Goal: Task Accomplishment & Management: Use online tool/utility

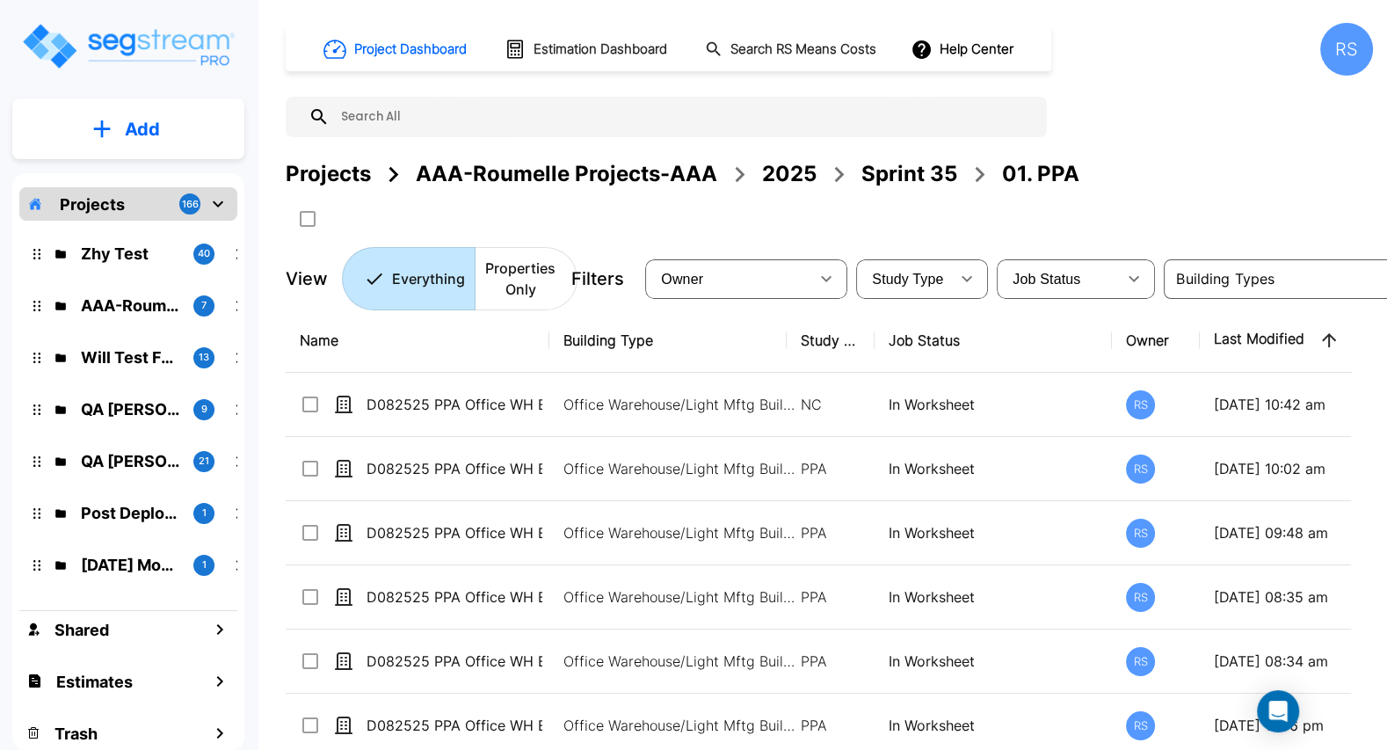
click at [1141, 165] on div "Projects AAA-Roumelle Projects-AAA 2025 Sprint 35 01. PPA" at bounding box center [829, 174] width 1087 height 32
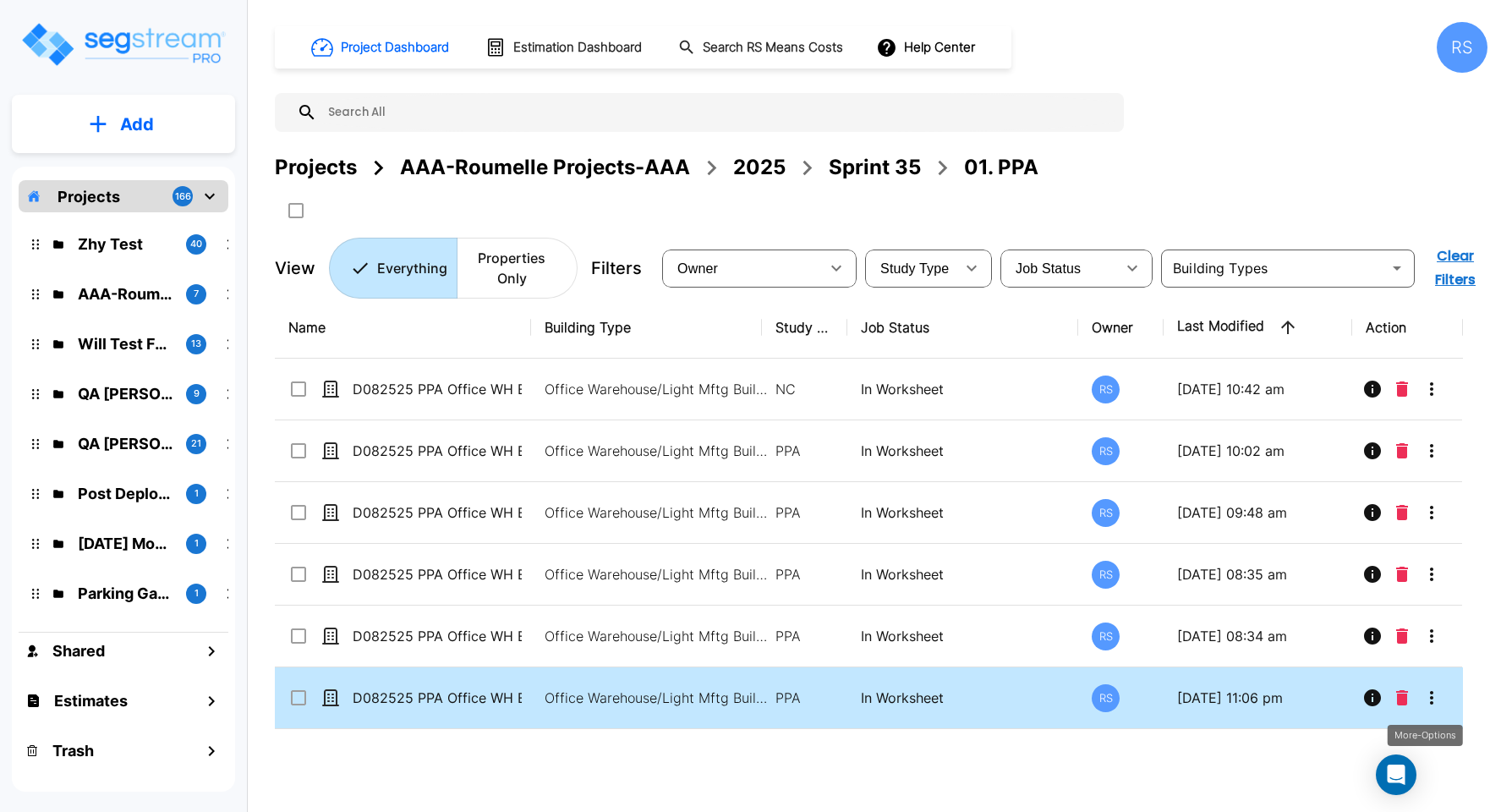
click at [1334, 698] on icon "More-Options" at bounding box center [1431, 698] width 20 height 20
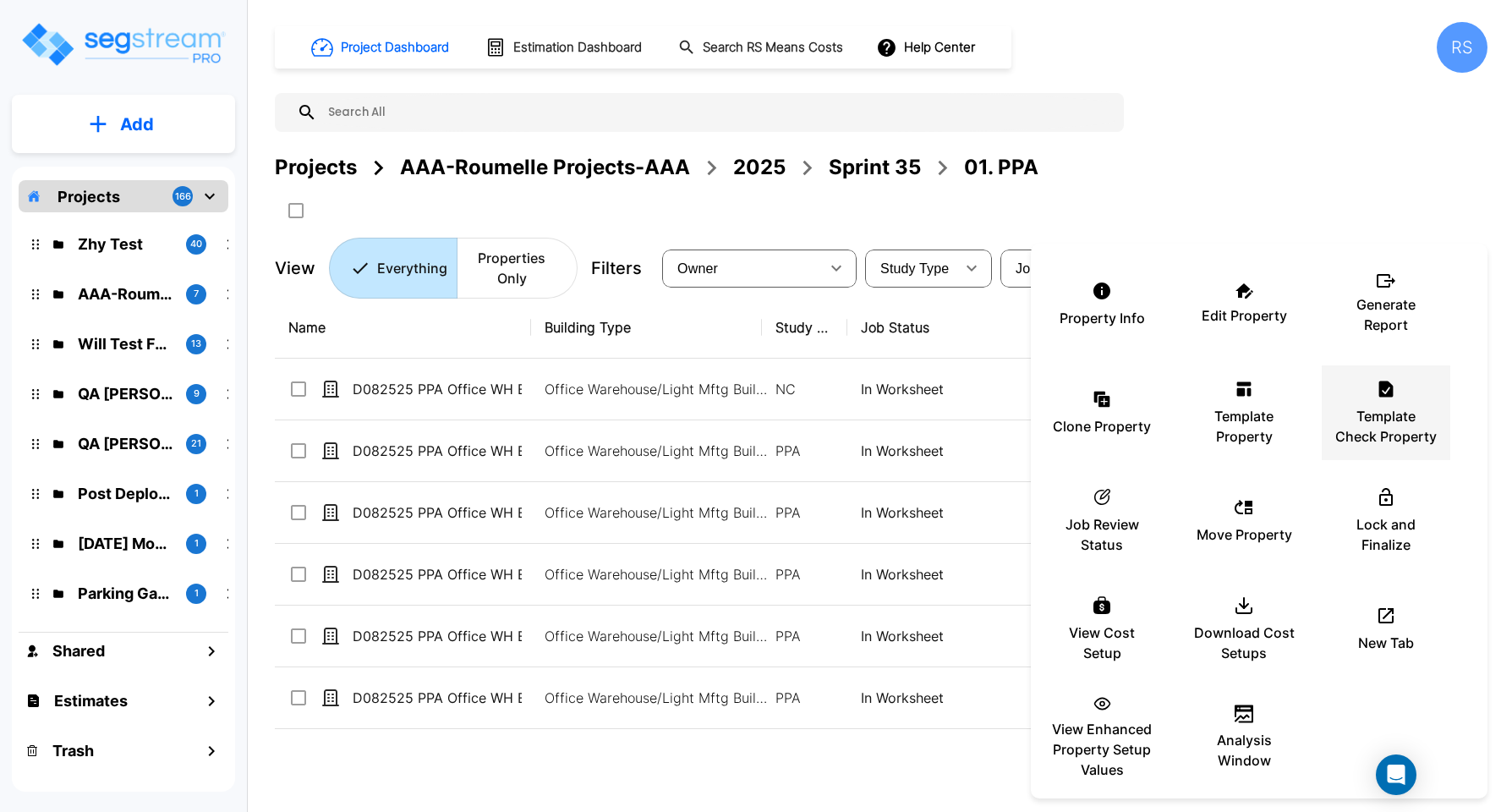
click at [1334, 416] on p "Template Check Property" at bounding box center [1386, 426] width 101 height 40
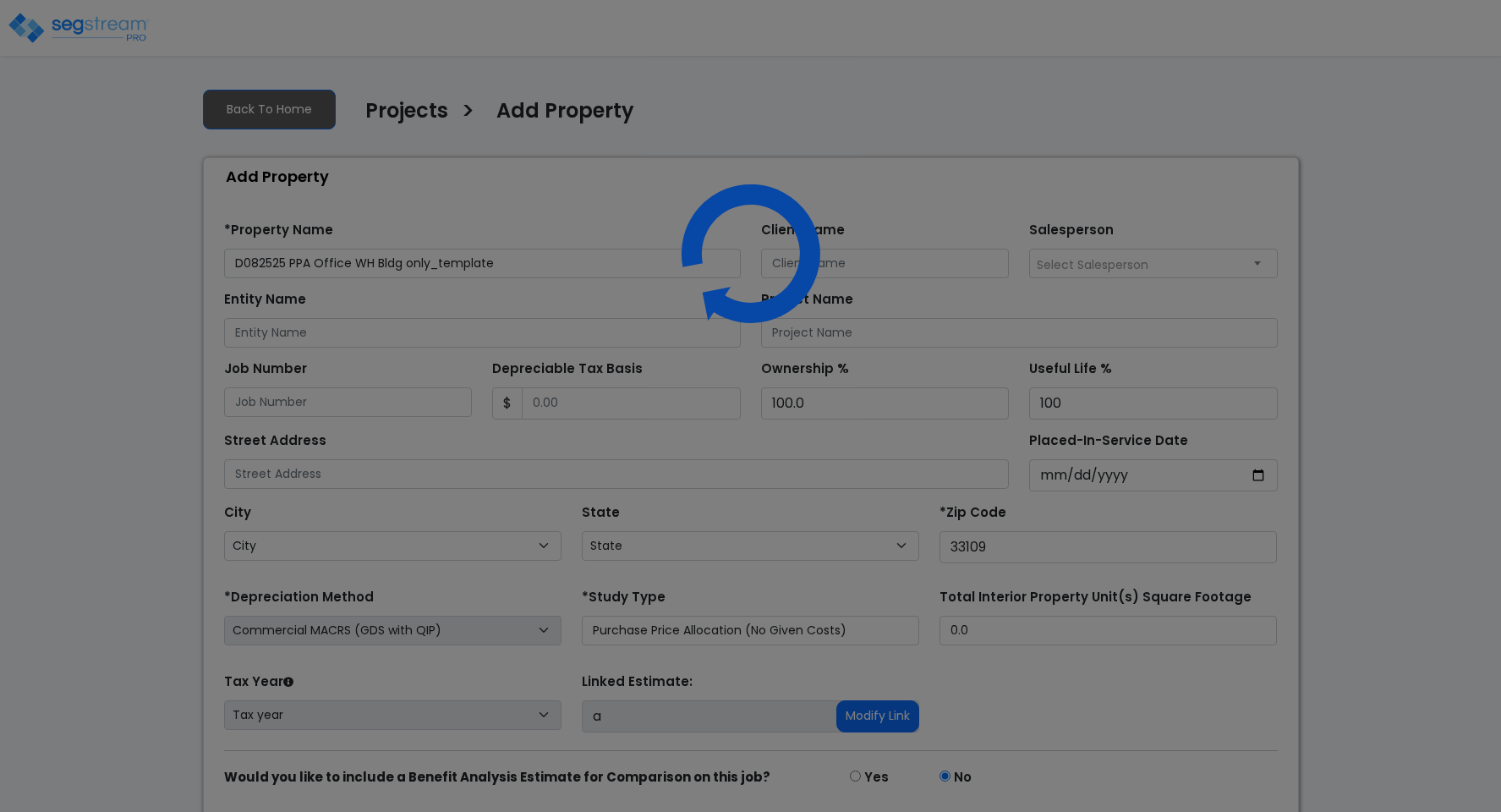
select select "FL"
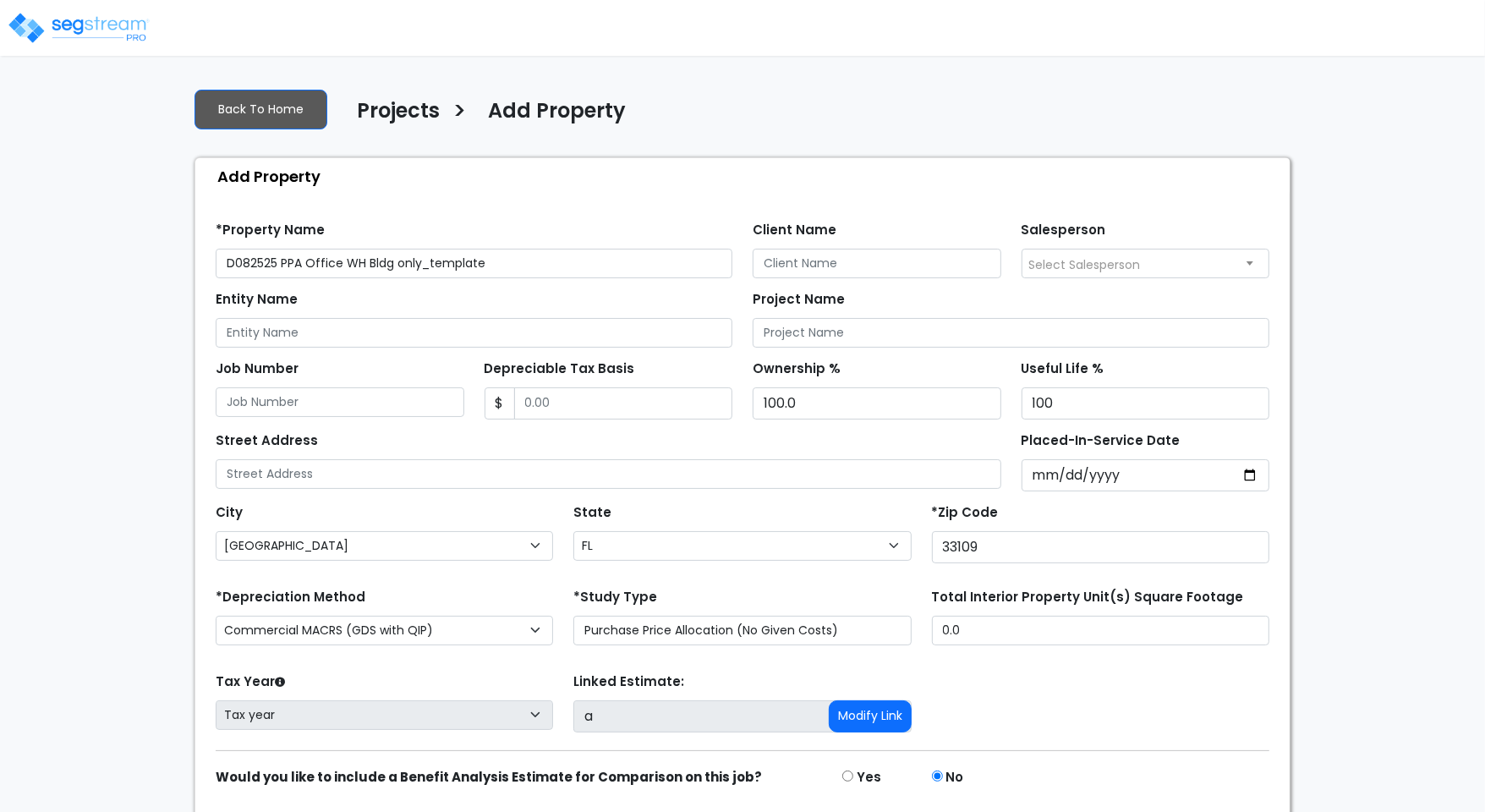
drag, startPoint x: 437, startPoint y: 266, endPoint x: 541, endPoint y: 266, distance: 104.0
click at [541, 266] on input "D082525 PPA Office WH Bldg only_template" at bounding box center [474, 263] width 517 height 30
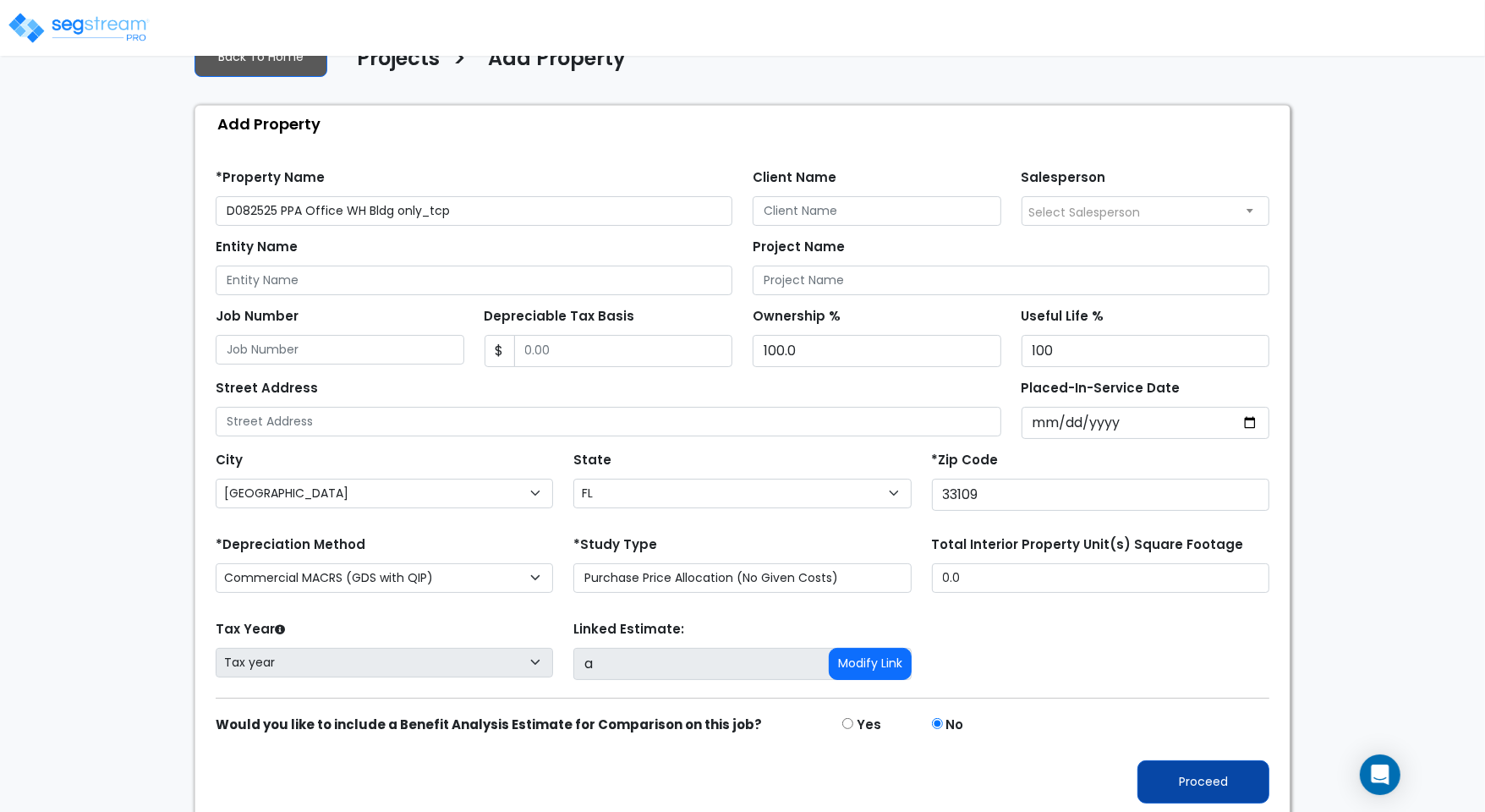
type input "D082525 PPA Office WH Bldg only_tcp"
click at [1197, 774] on button "Proceed" at bounding box center [1203, 781] width 132 height 43
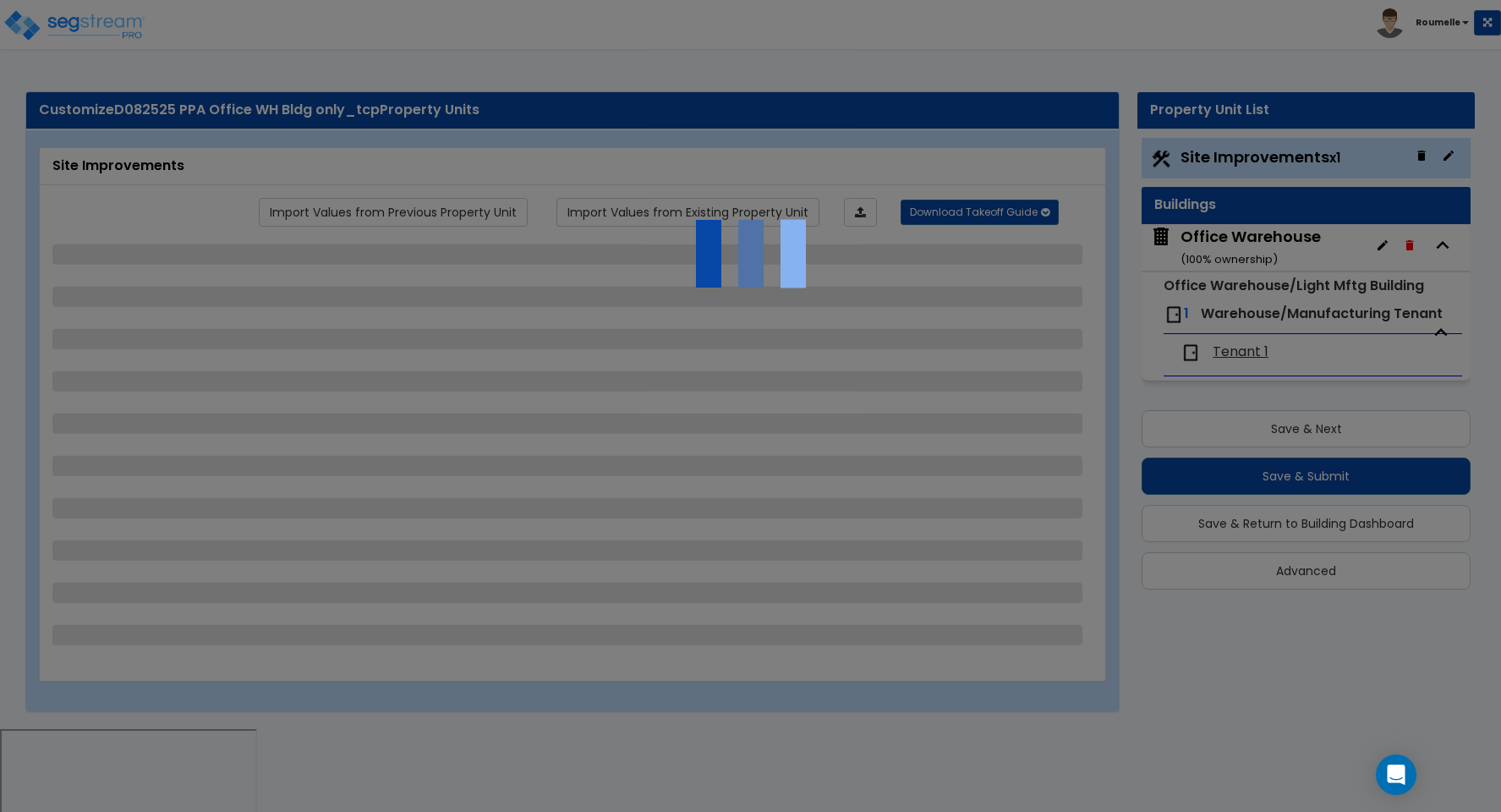
select select "2"
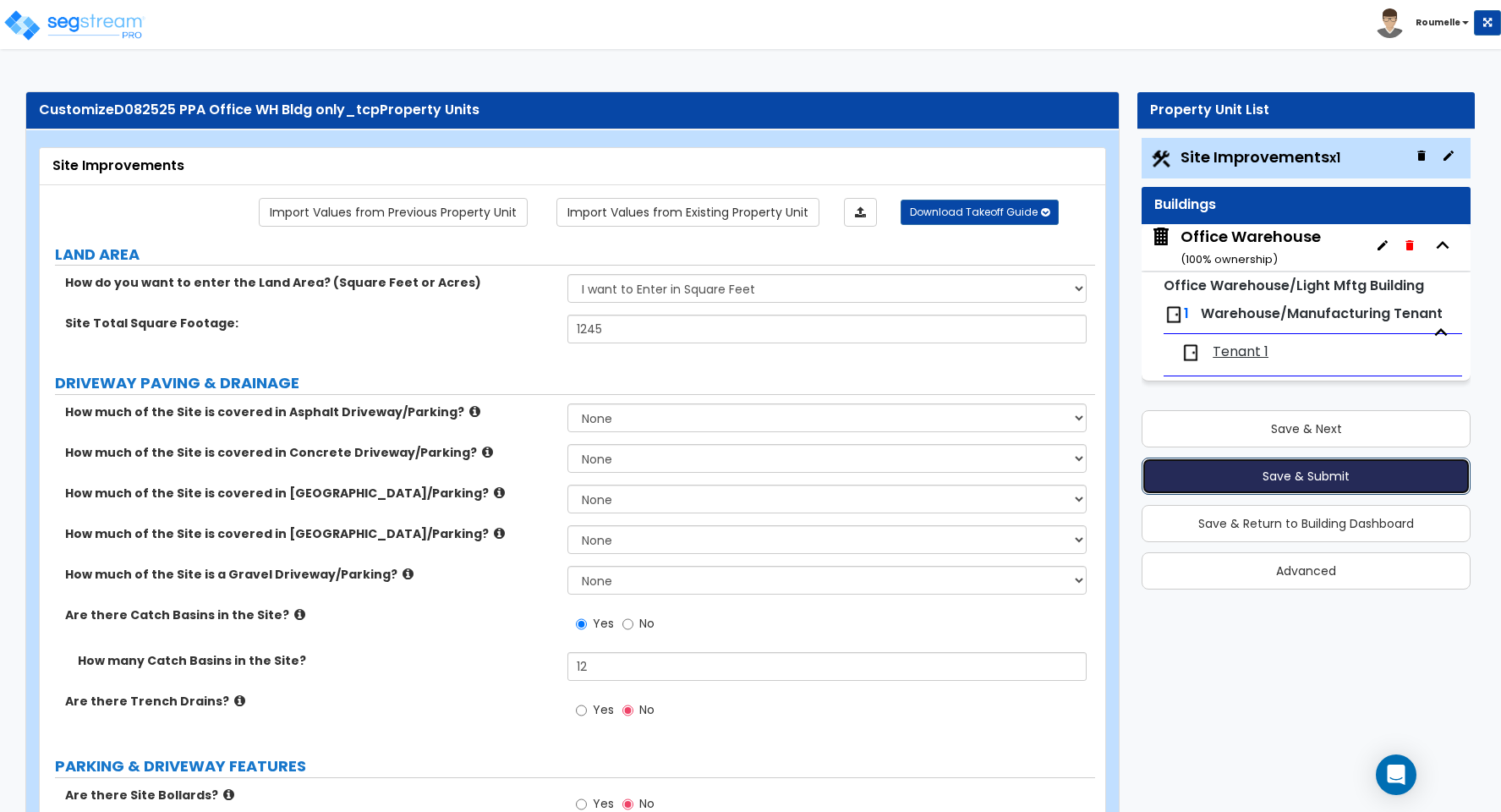
click at [1303, 472] on button "Save & Submit" at bounding box center [1307, 475] width 329 height 38
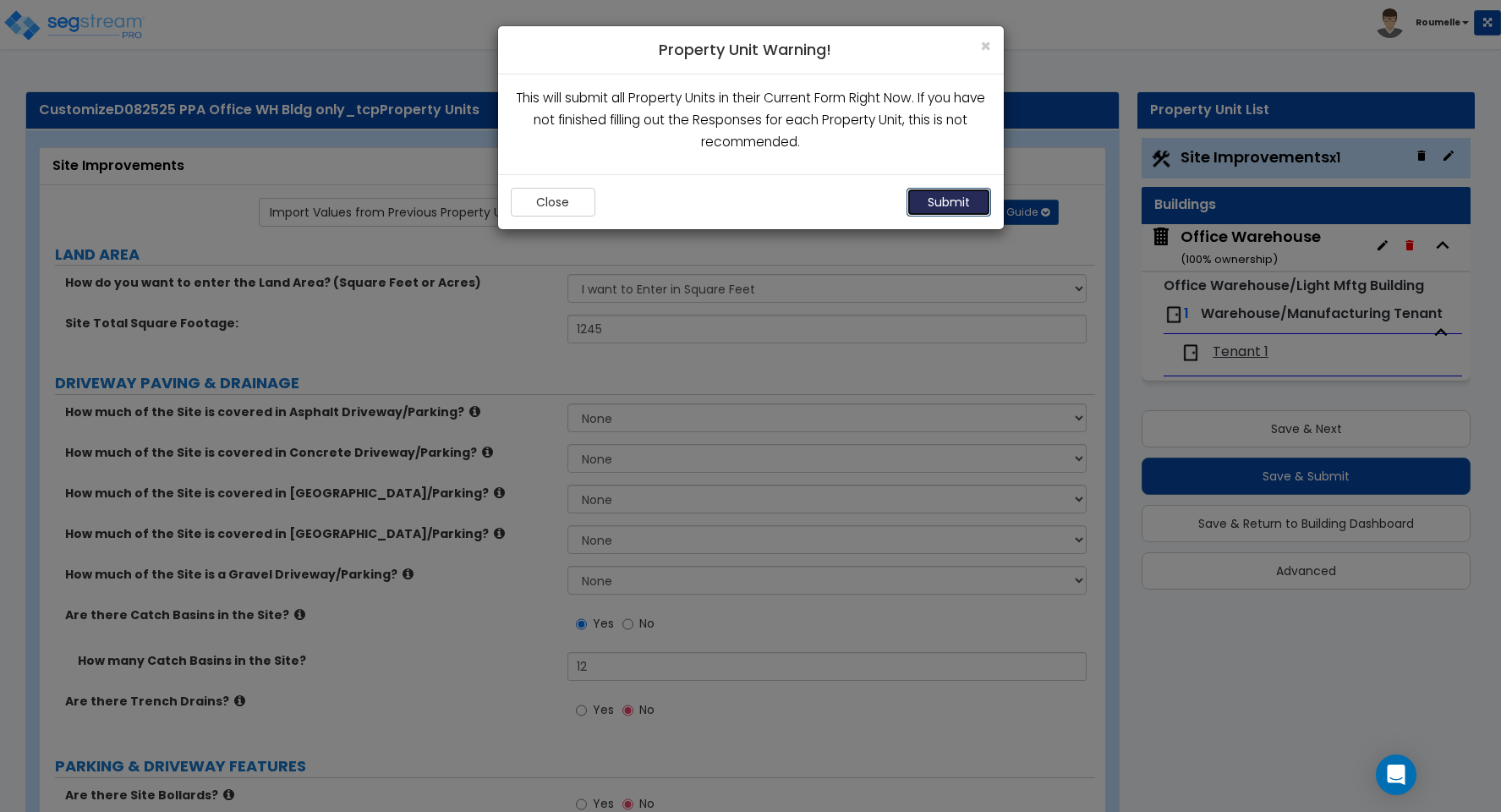
click at [939, 199] on button "Submit" at bounding box center [949, 202] width 85 height 29
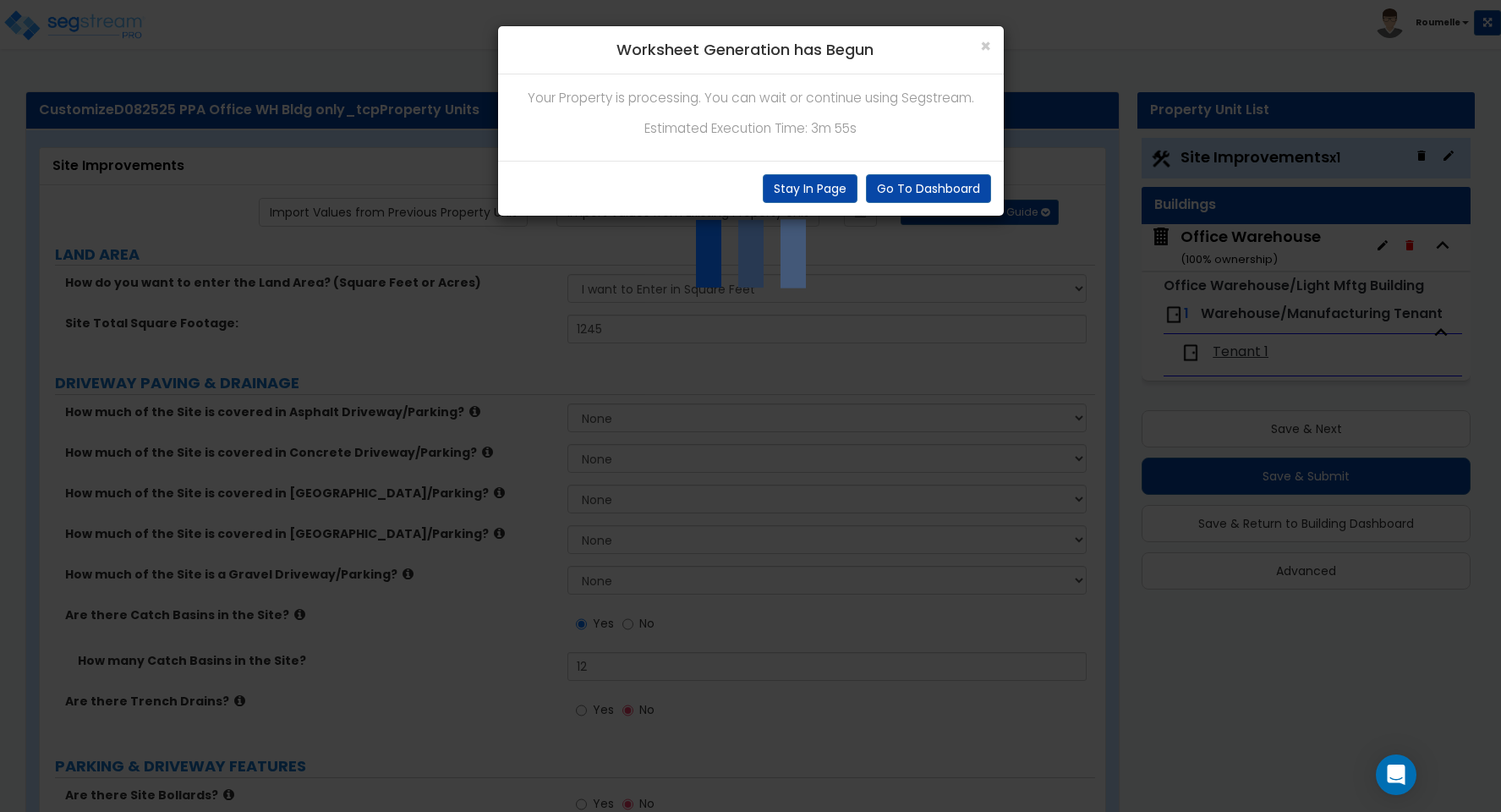
click at [816, 129] on p "Estimated Execution Time: 3m 55s" at bounding box center [750, 128] width 480 height 22
copy p "3m"
click at [855, 128] on p "Estimated Execution Time: 3m 55s" at bounding box center [750, 128] width 480 height 22
copy p "3m 55s"
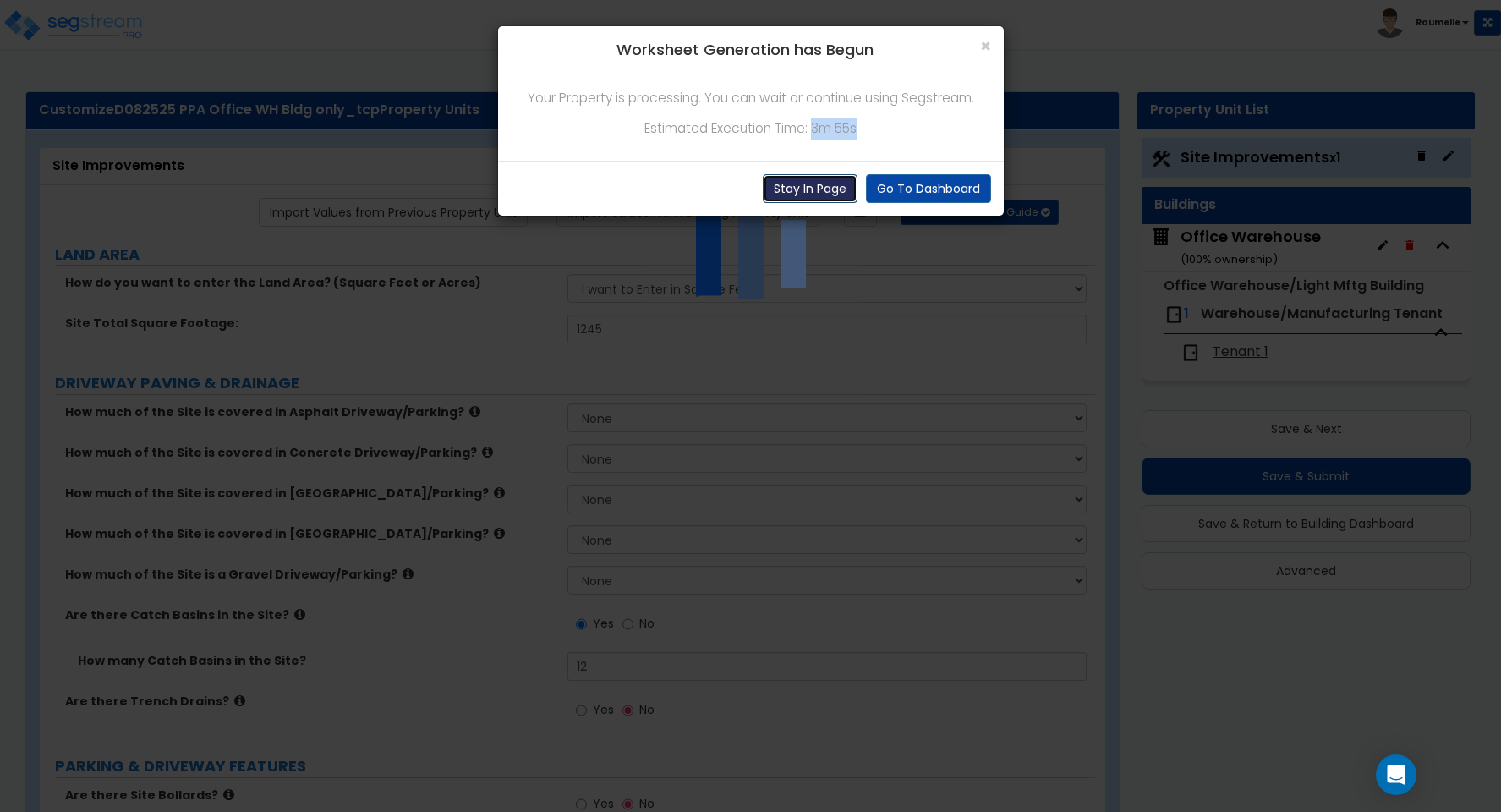
click at [801, 190] on button "Stay In Page" at bounding box center [810, 189] width 94 height 29
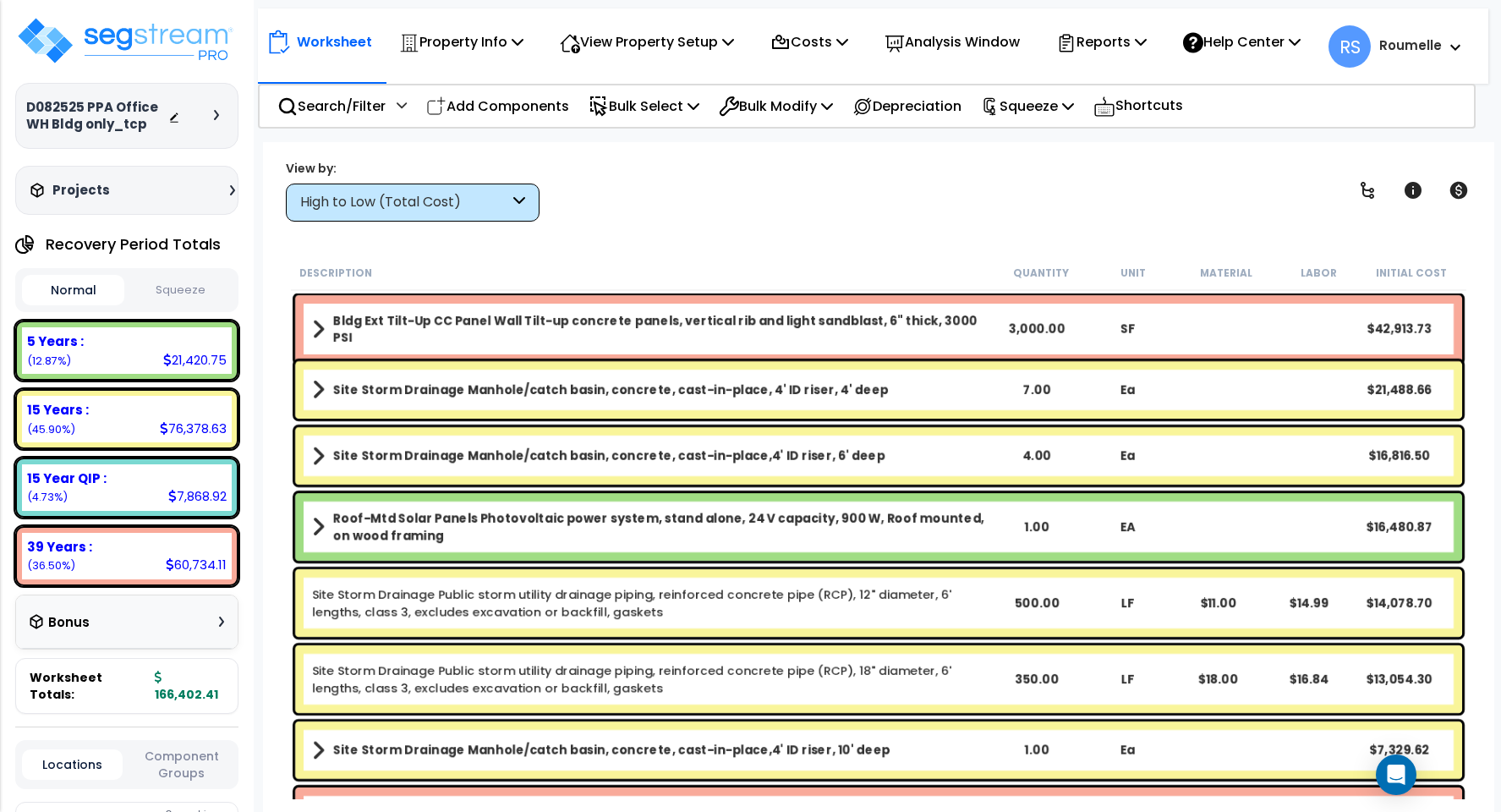
click at [717, 281] on div "Description Quantity Unit Material Labor Initial Cost" at bounding box center [878, 272] width 1176 height 36
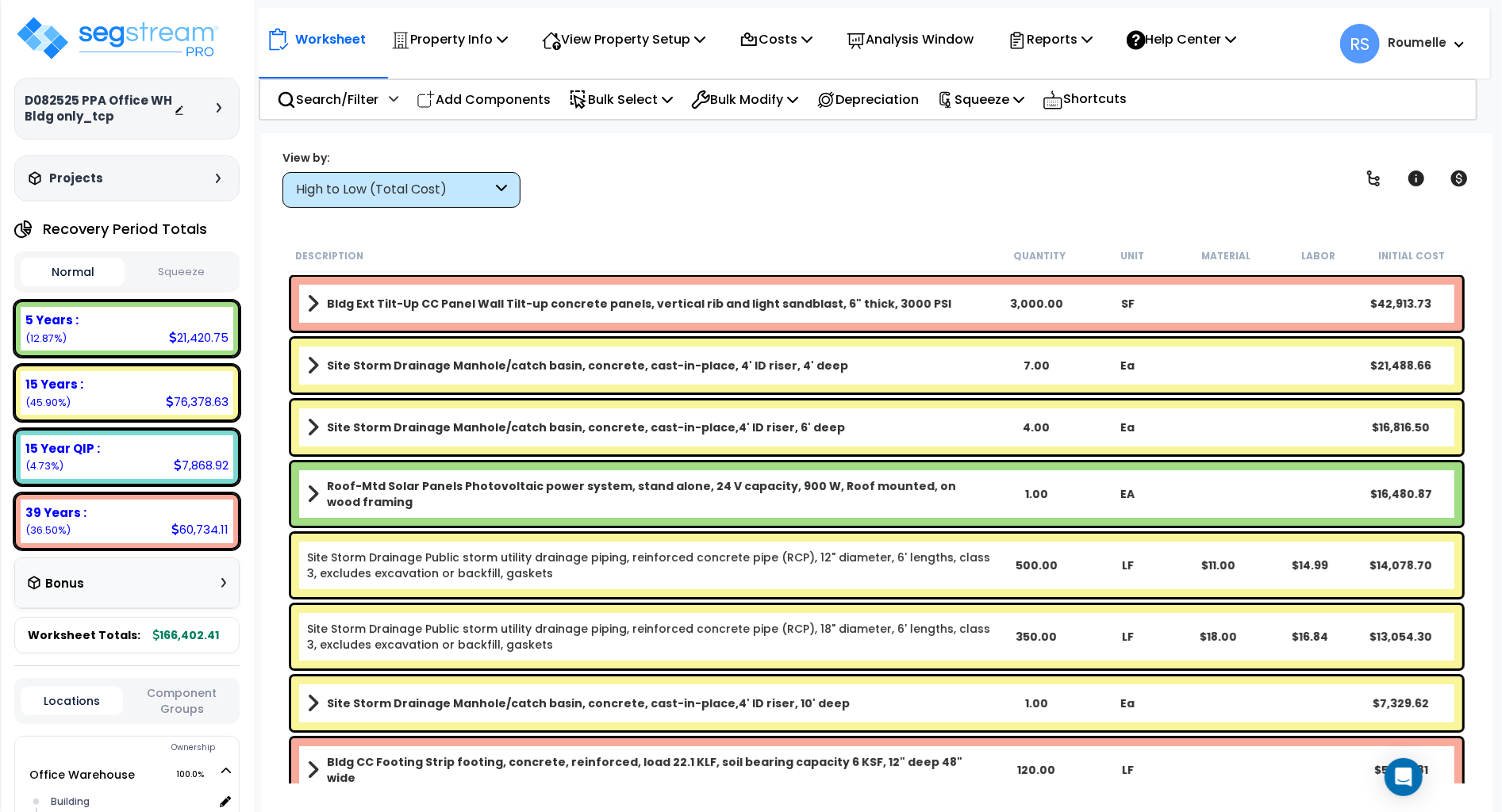
click at [904, 127] on div "Property Name DB Costs Setup Indirect Costs Direct Costs Costs Setup Rapid Take…" at bounding box center [751, 101] width 1502 height 63
click at [887, 193] on div "View by: High to Low (Total Cost) High to Low (Total Cost)" at bounding box center [876, 178] width 1200 height 59
